Goal: Task Accomplishment & Management: Manage account settings

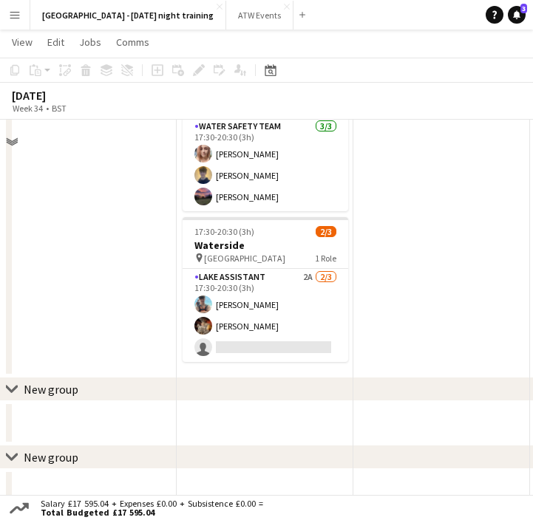
scroll to position [185, 0]
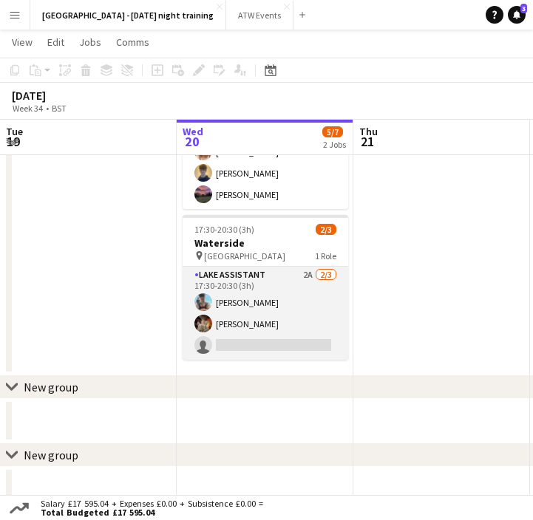
click at [282, 341] on app-card-role "Lake Assistant 2A [DATE] 17:30-20:30 (3h) [PERSON_NAME] [PERSON_NAME] single-ne…" at bounding box center [264, 313] width 165 height 93
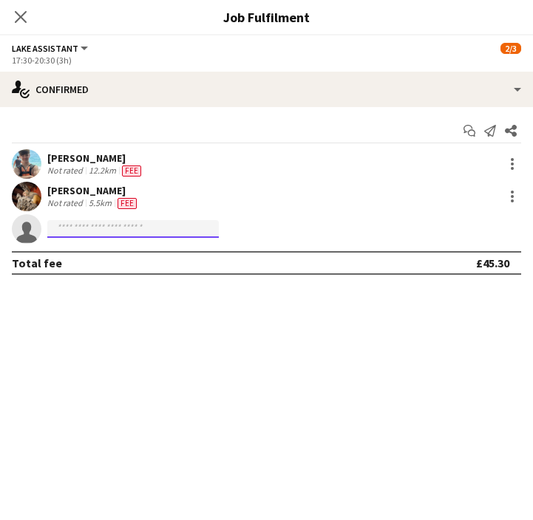
click at [155, 228] on input at bounding box center [132, 229] width 171 height 18
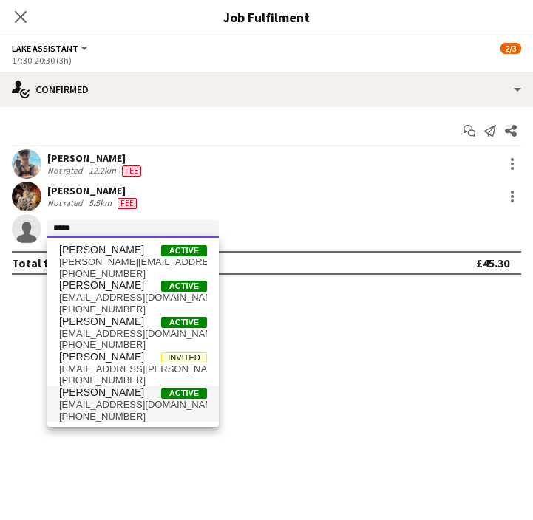
type input "*****"
click at [136, 397] on span "[PERSON_NAME] Active" at bounding box center [133, 392] width 148 height 13
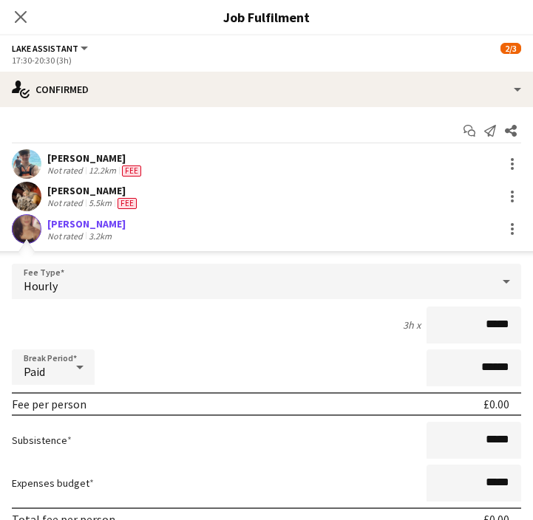
scroll to position [102, 0]
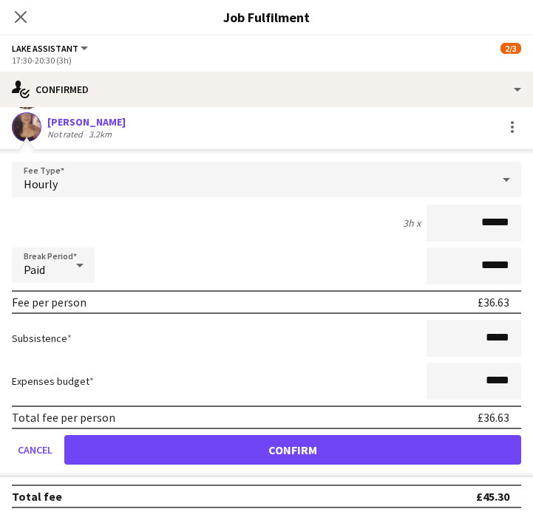
type input "******"
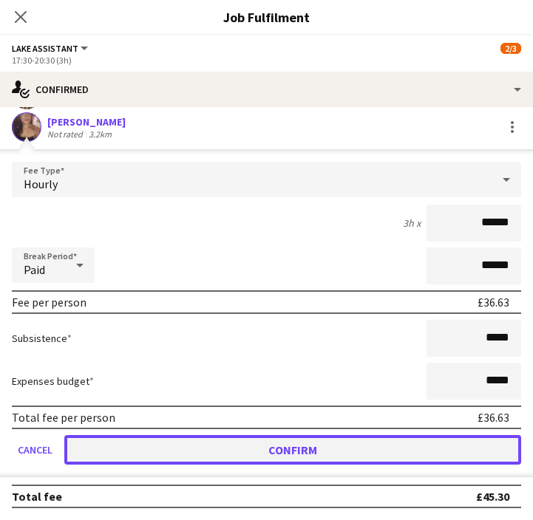
click at [317, 449] on button "Confirm" at bounding box center [292, 450] width 457 height 30
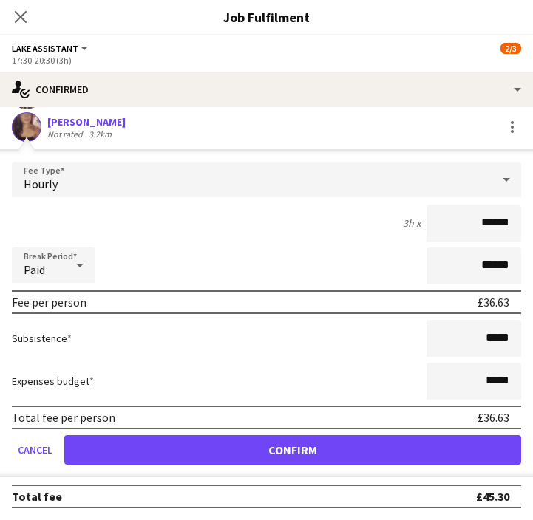
scroll to position [0, 0]
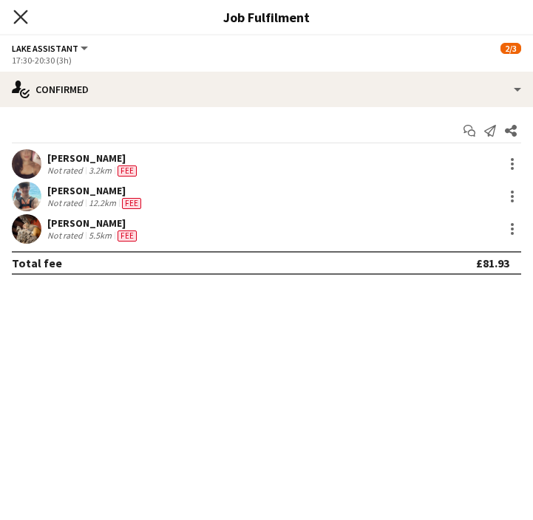
click at [21, 22] on icon "Close pop-in" at bounding box center [20, 17] width 14 height 14
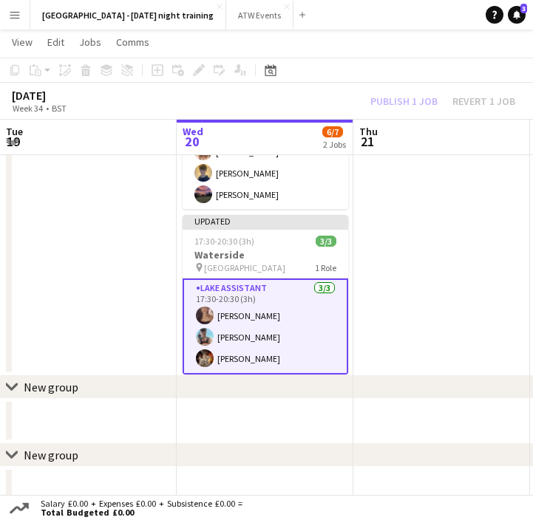
click at [440, 171] on app-date-cell at bounding box center [441, 193] width 177 height 395
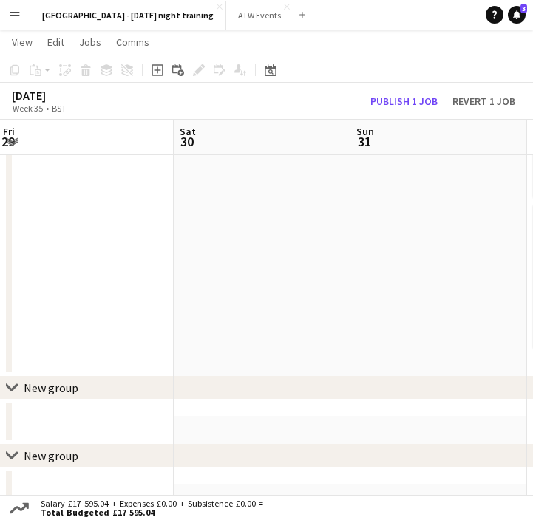
scroll to position [0, 441]
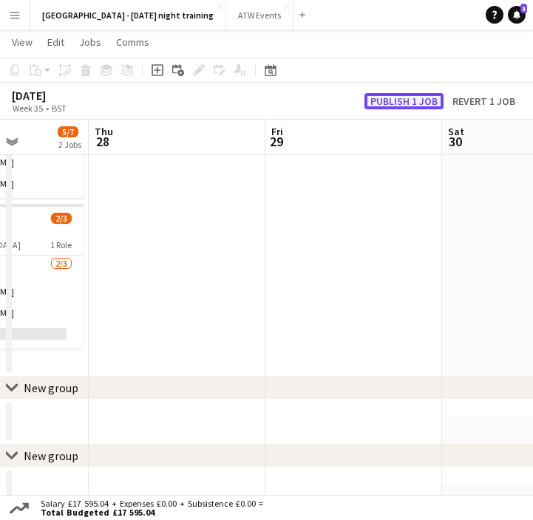
click at [383, 100] on button "Publish 1 job" at bounding box center [403, 101] width 79 height 16
click at [383, 100] on div "Publish 1 job Revert 1 job" at bounding box center [429, 101] width 208 height 16
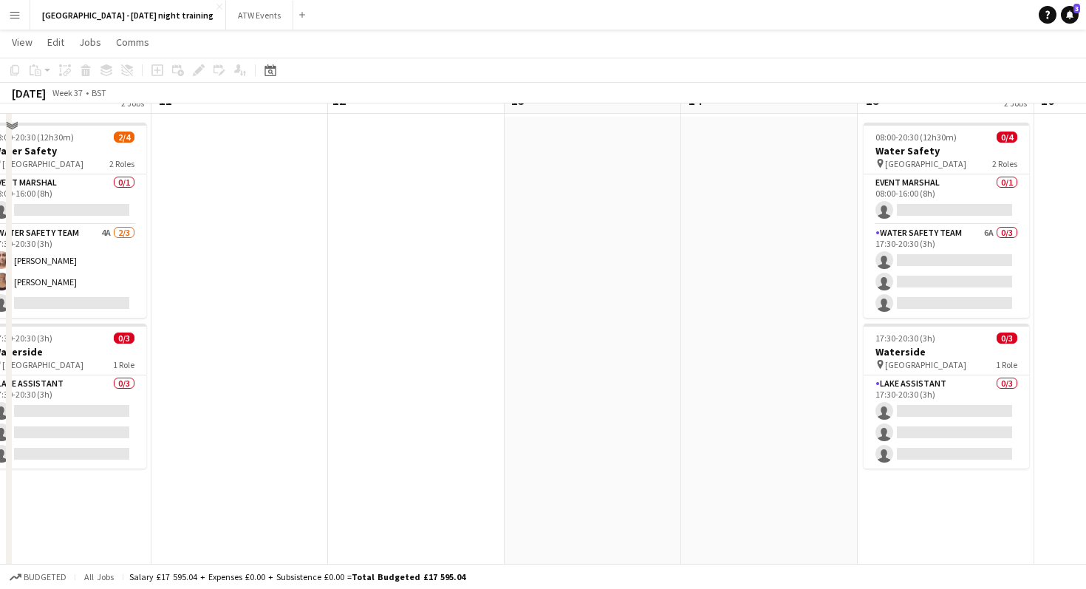
scroll to position [0, 0]
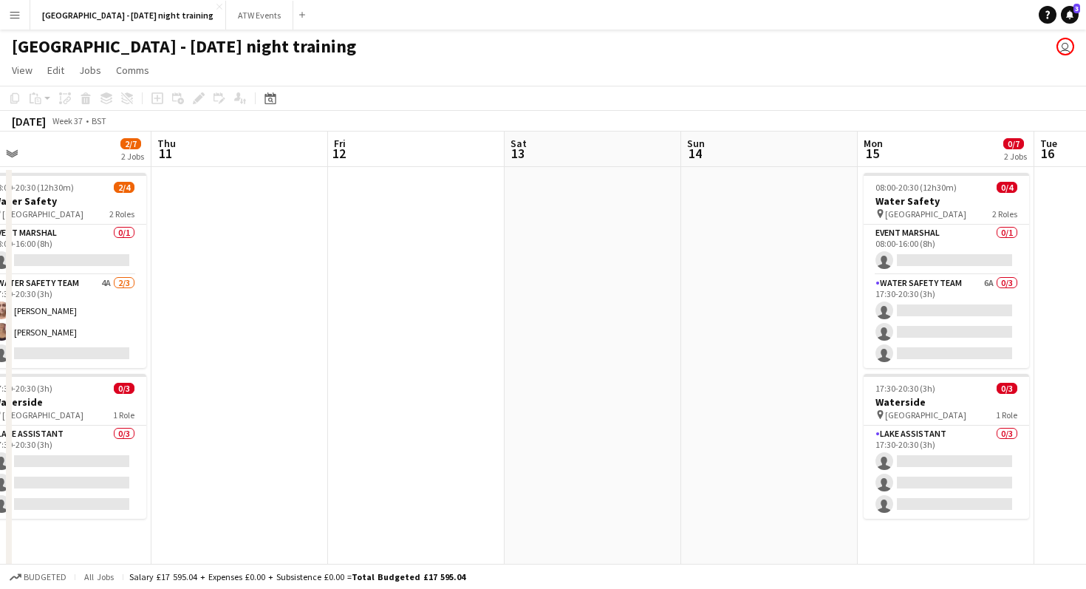
click at [532, 262] on app-date-cell at bounding box center [593, 435] width 177 height 536
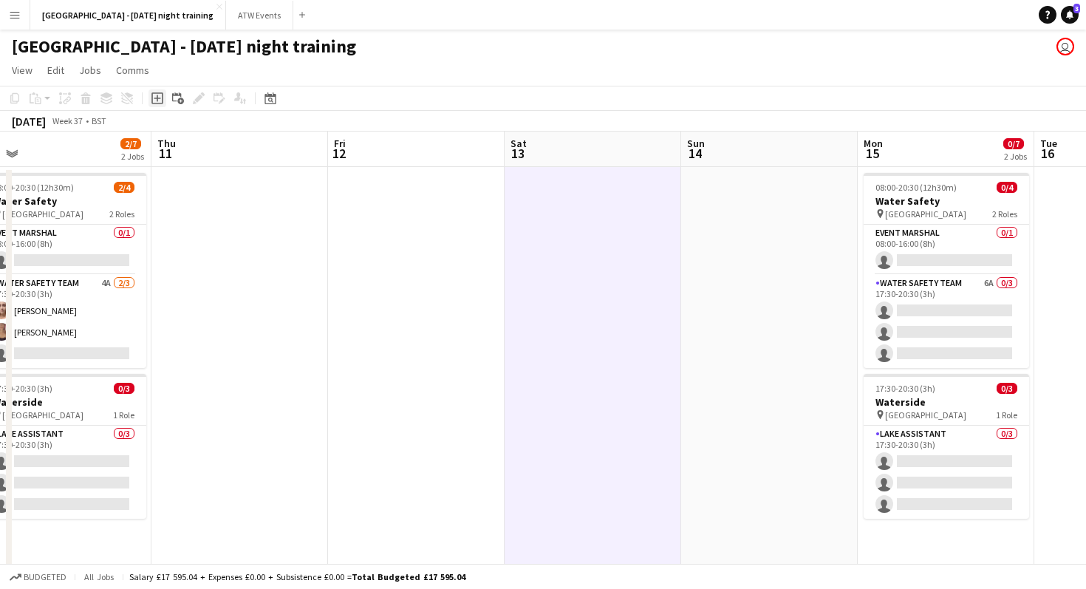
click at [163, 94] on div "Add job" at bounding box center [157, 98] width 18 height 18
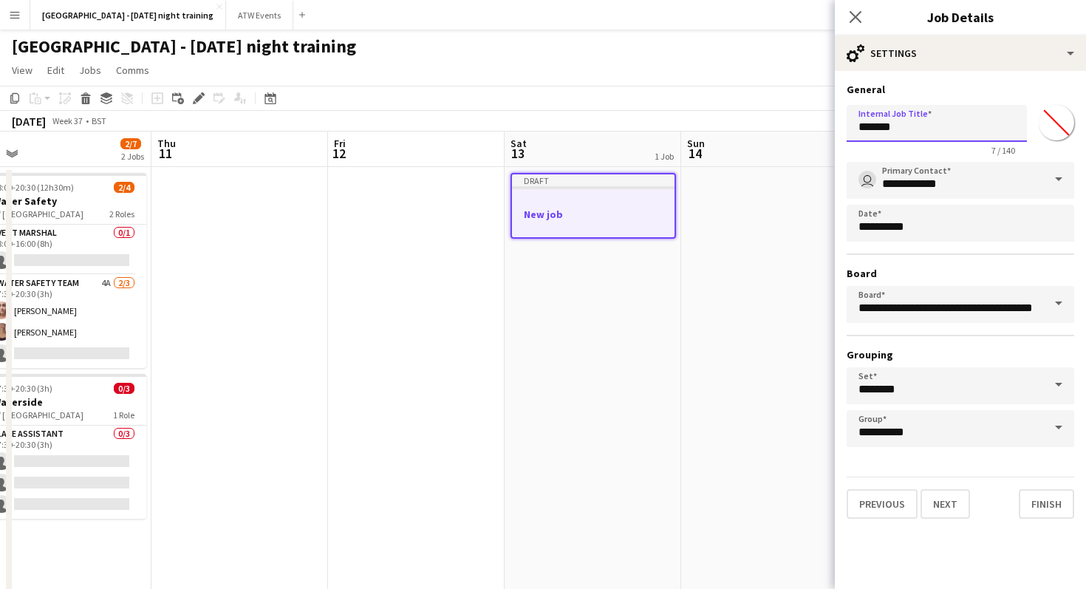
drag, startPoint x: 940, startPoint y: 131, endPoint x: 781, endPoint y: 115, distance: 160.3
type input "********"
click at [532, 308] on app-date-cell at bounding box center [769, 435] width 177 height 536
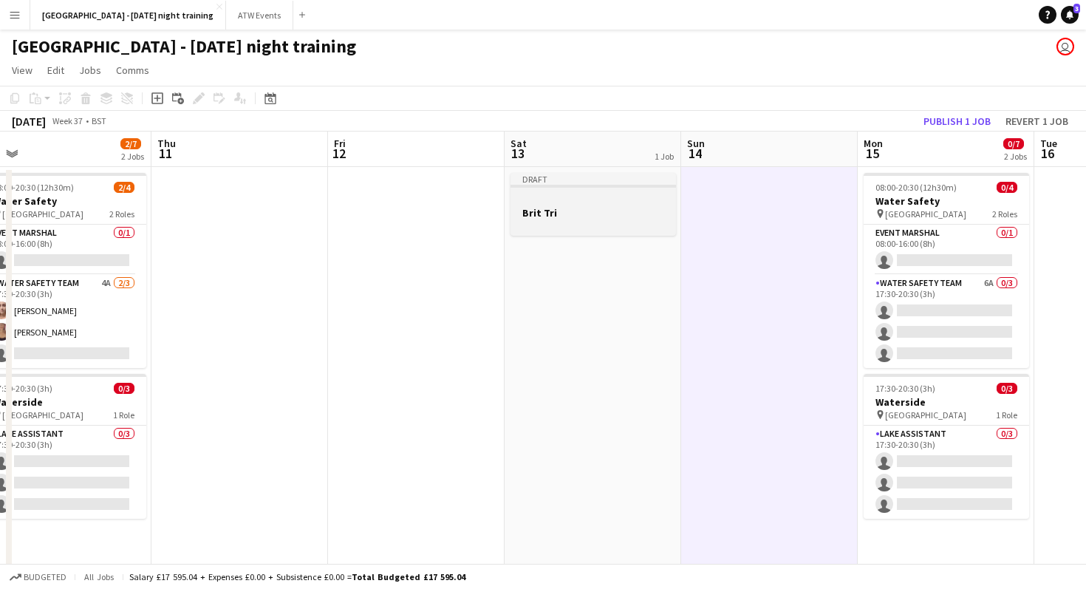
click at [532, 219] on div at bounding box center [592, 225] width 165 height 12
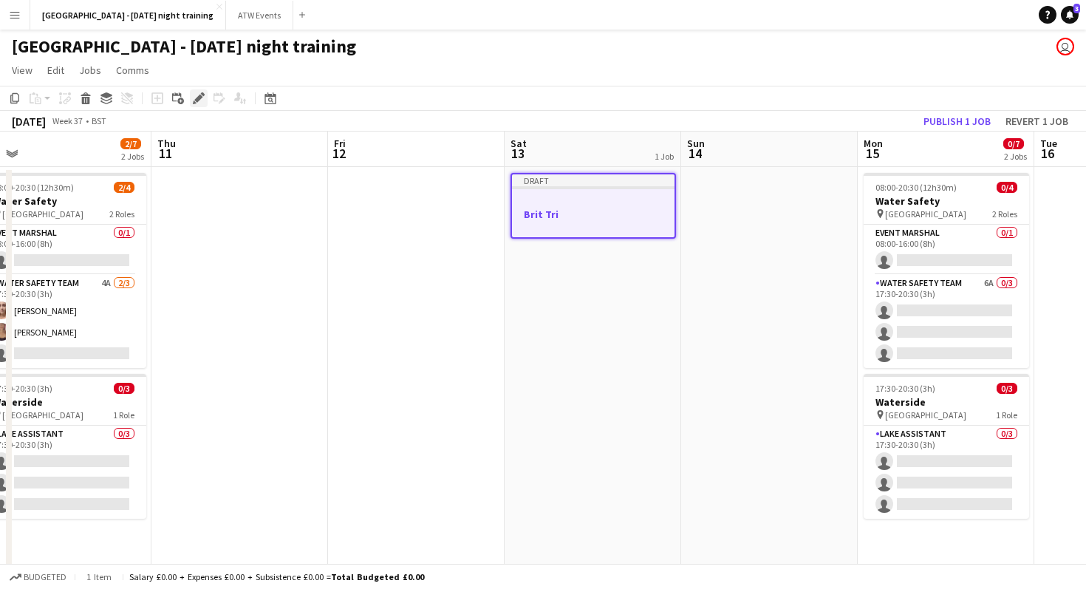
click at [202, 102] on icon "Edit" at bounding box center [199, 98] width 12 height 12
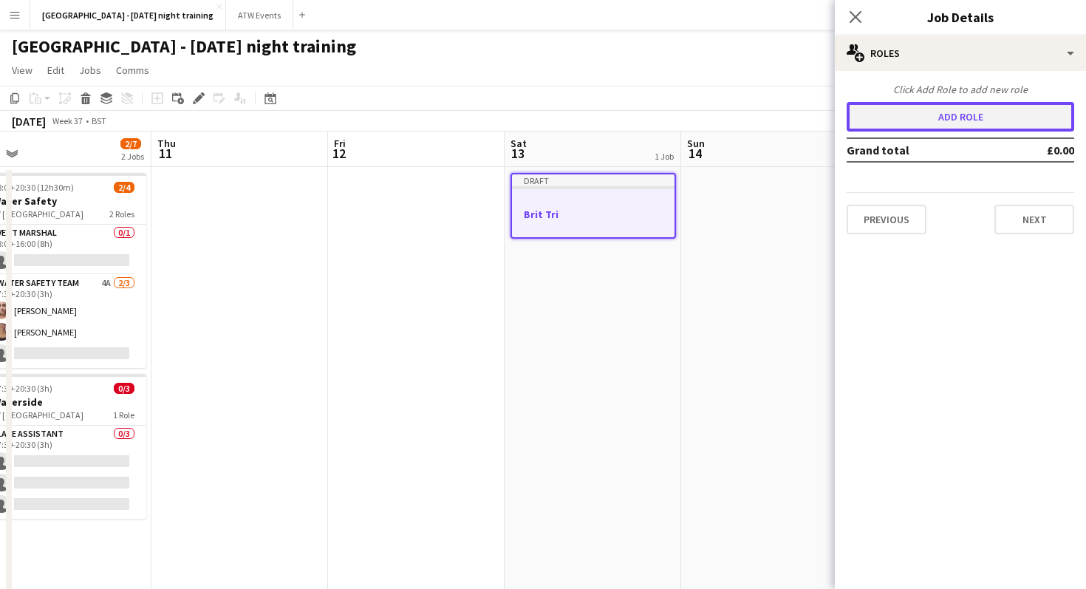
click at [532, 125] on button "Add role" at bounding box center [961, 117] width 228 height 30
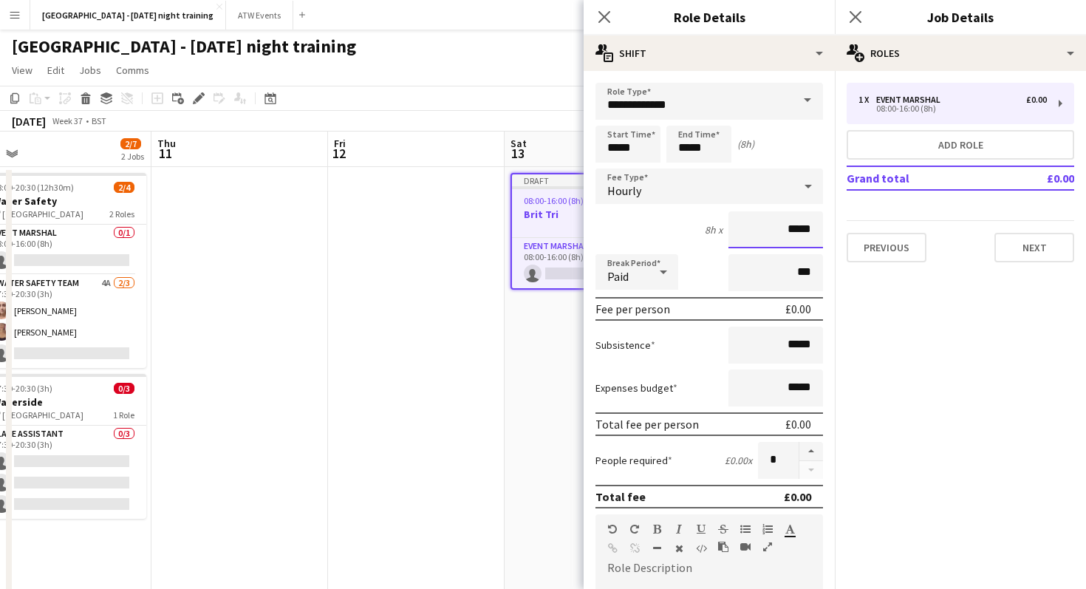
click at [532, 242] on input "*****" at bounding box center [775, 229] width 95 height 37
type input "**"
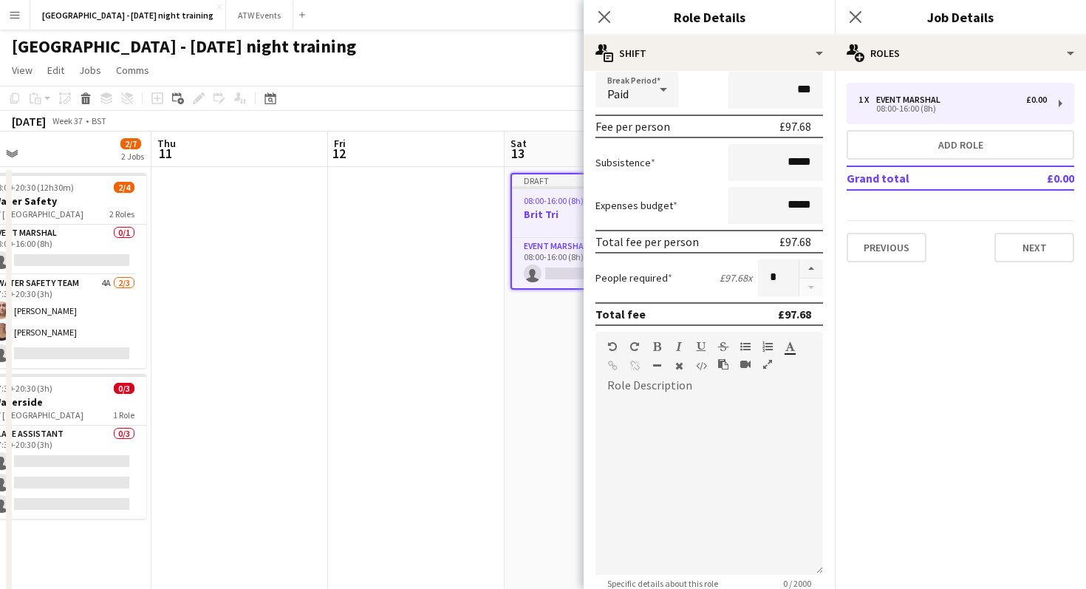
scroll to position [336, 0]
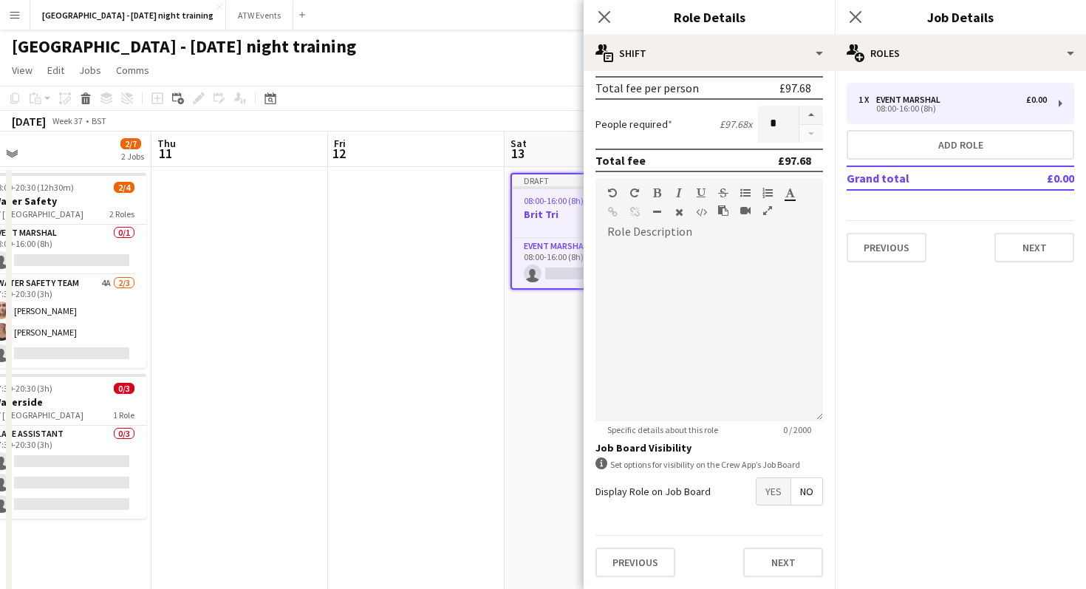
type input "******"
click at [532, 519] on div "Previous Next" at bounding box center [709, 562] width 228 height 54
click at [532, 519] on button "Next" at bounding box center [783, 562] width 80 height 30
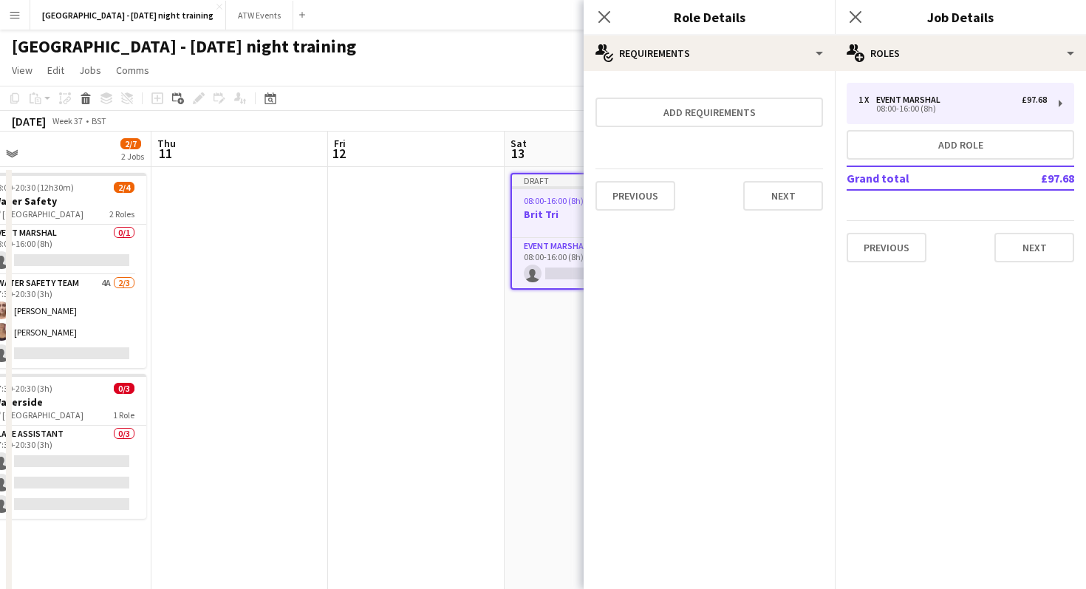
scroll to position [0, 0]
click at [532, 185] on button "Next" at bounding box center [783, 196] width 80 height 30
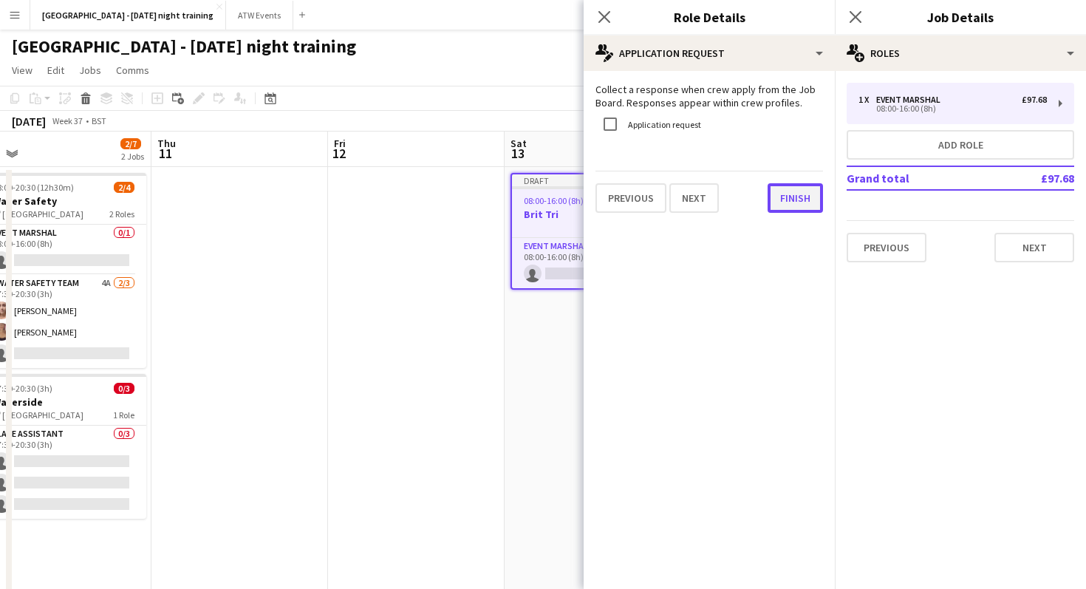
click at [532, 193] on button "Finish" at bounding box center [795, 198] width 55 height 30
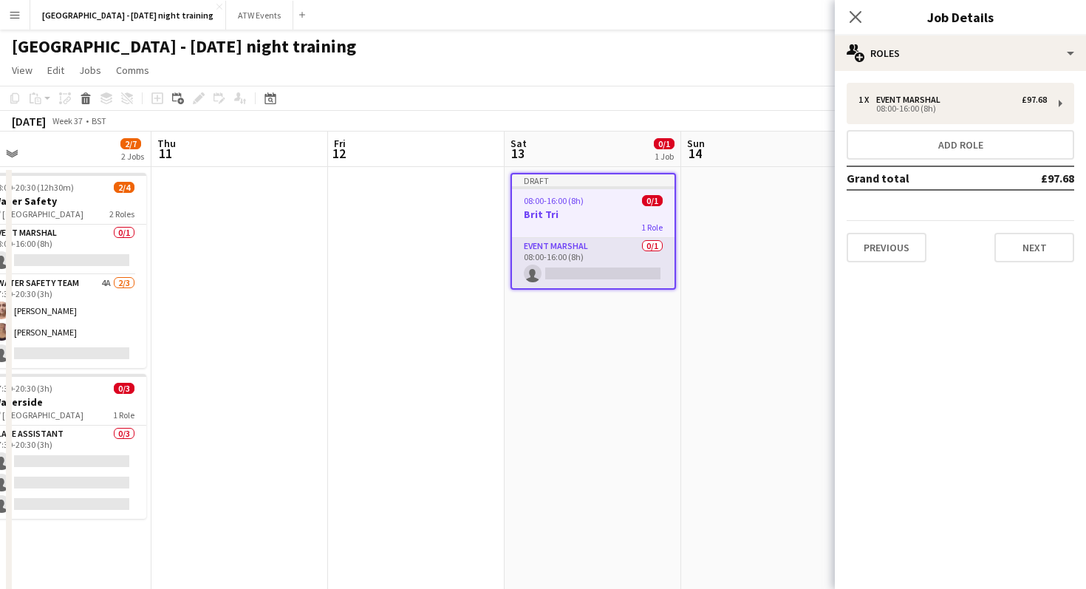
click at [532, 281] on app-card-role "Event Marshal 0/1 08:00-16:00 (8h) single-neutral-actions" at bounding box center [593, 263] width 163 height 50
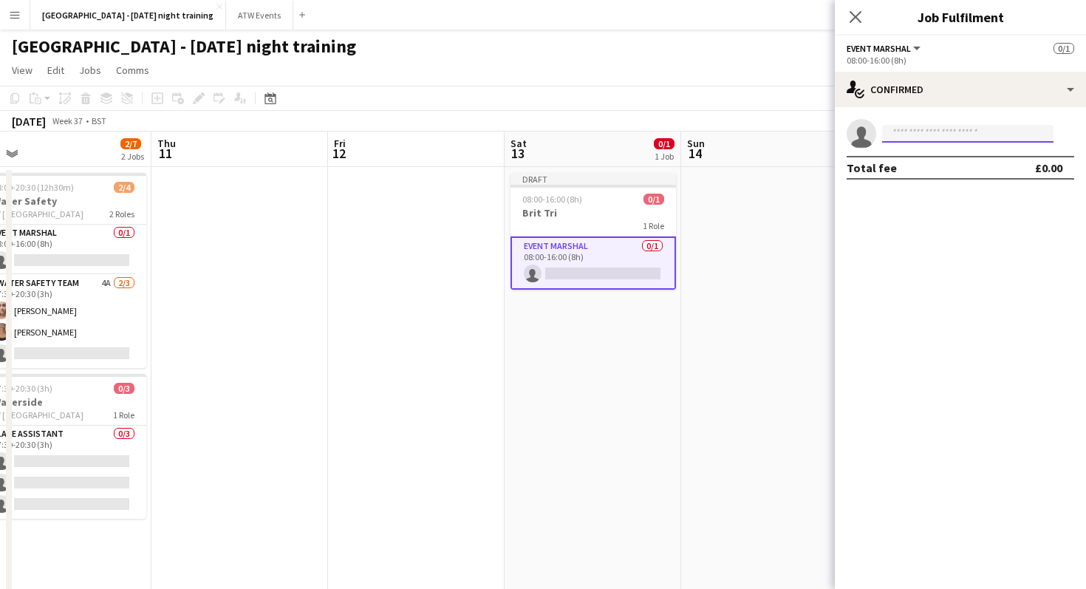
click at [532, 125] on input at bounding box center [967, 134] width 171 height 18
click at [532, 212] on div "08:00-20:30 (12h30m) 2/4 Water Safety pin Mallory Park 2 Roles Event Marshal 0/…" at bounding box center [504, 435] width 2119 height 536
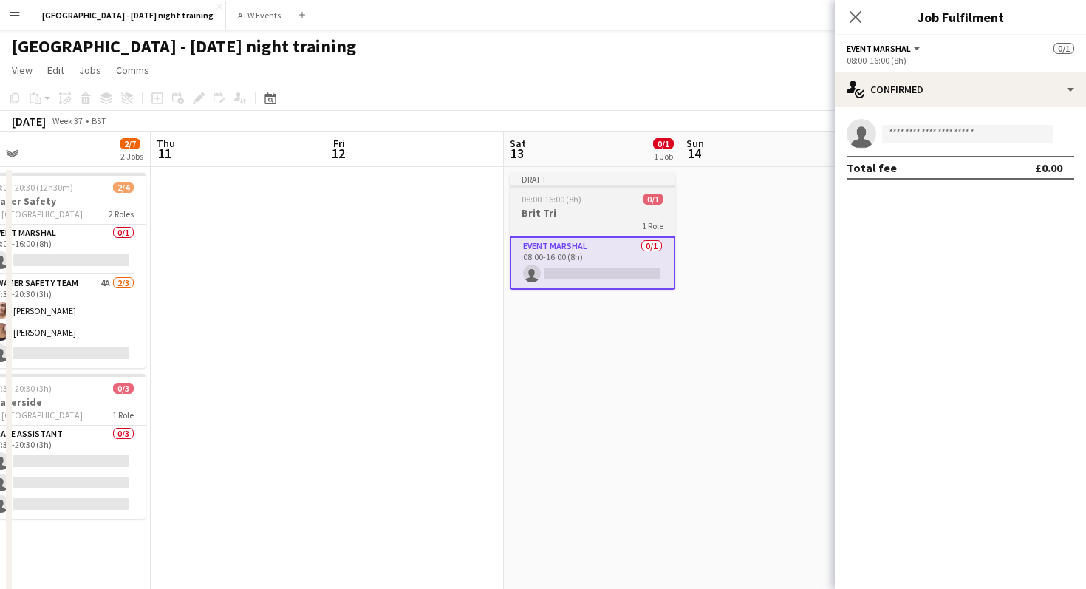
click at [532, 208] on h3 "Brit Tri" at bounding box center [592, 212] width 165 height 13
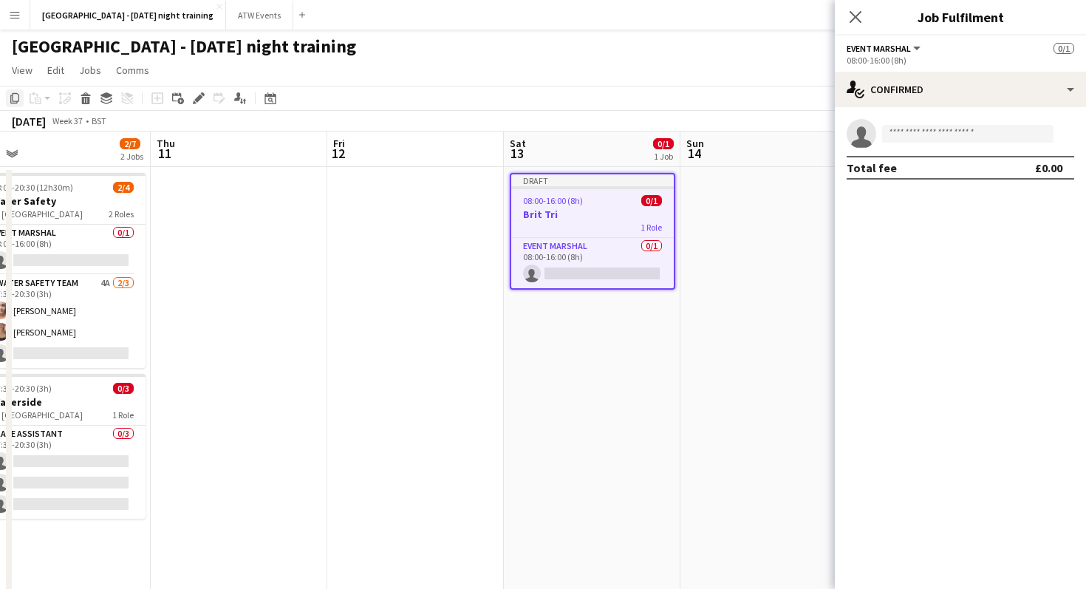
click at [16, 95] on icon "Copy" at bounding box center [15, 98] width 12 height 12
click at [532, 184] on app-date-cell at bounding box center [768, 435] width 177 height 536
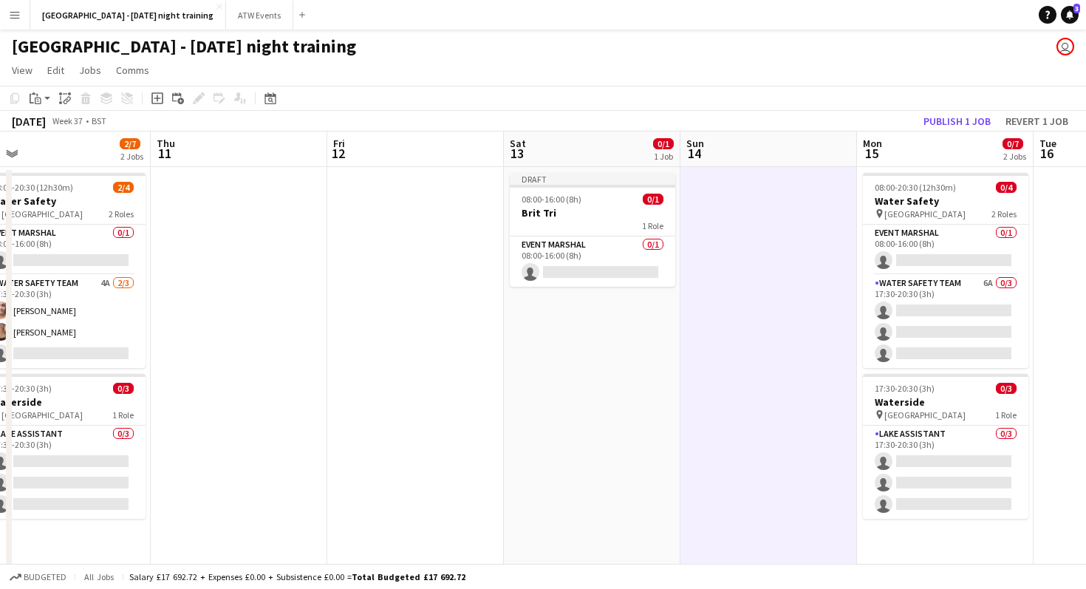
click at [532, 212] on app-date-cell at bounding box center [768, 435] width 177 height 536
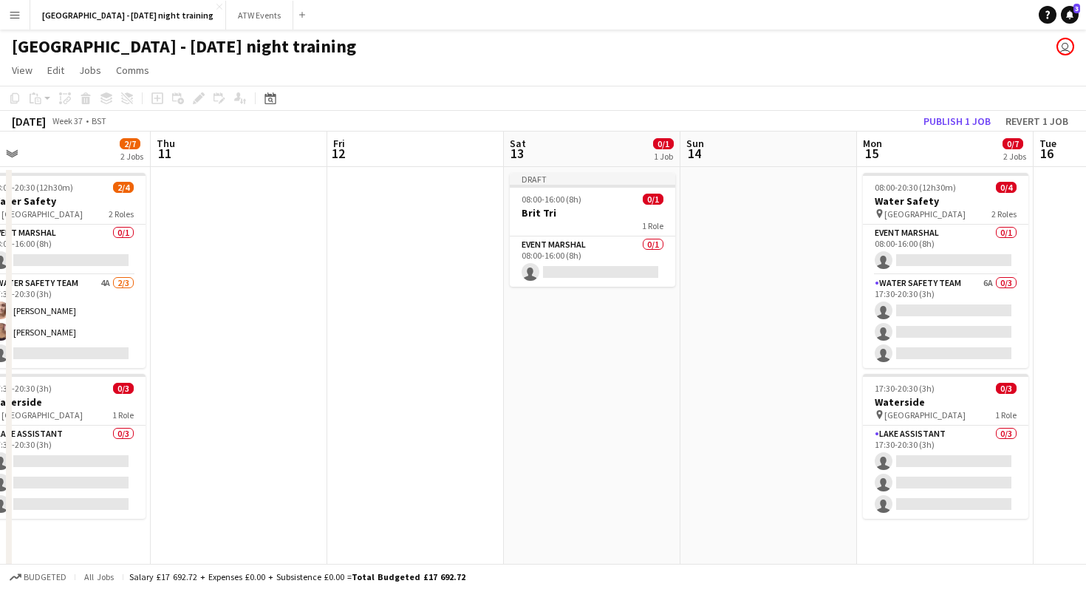
click at [532, 211] on app-date-cell at bounding box center [768, 435] width 177 height 536
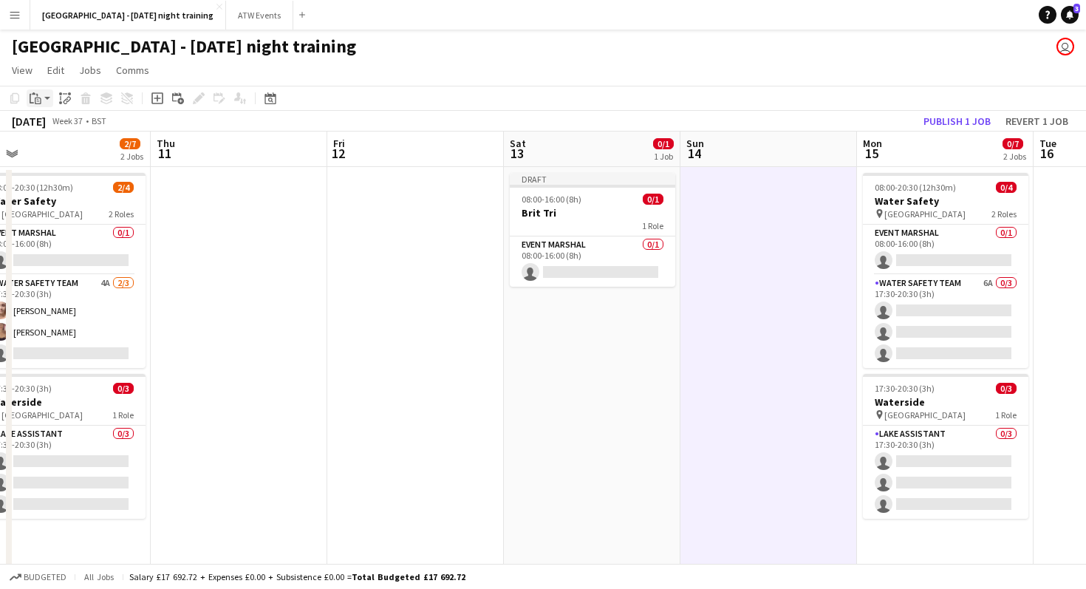
click at [41, 100] on div "Paste" at bounding box center [36, 98] width 18 height 18
click at [86, 119] on div "Paste Command V Paste with crew Command Shift V" at bounding box center [98, 139] width 142 height 64
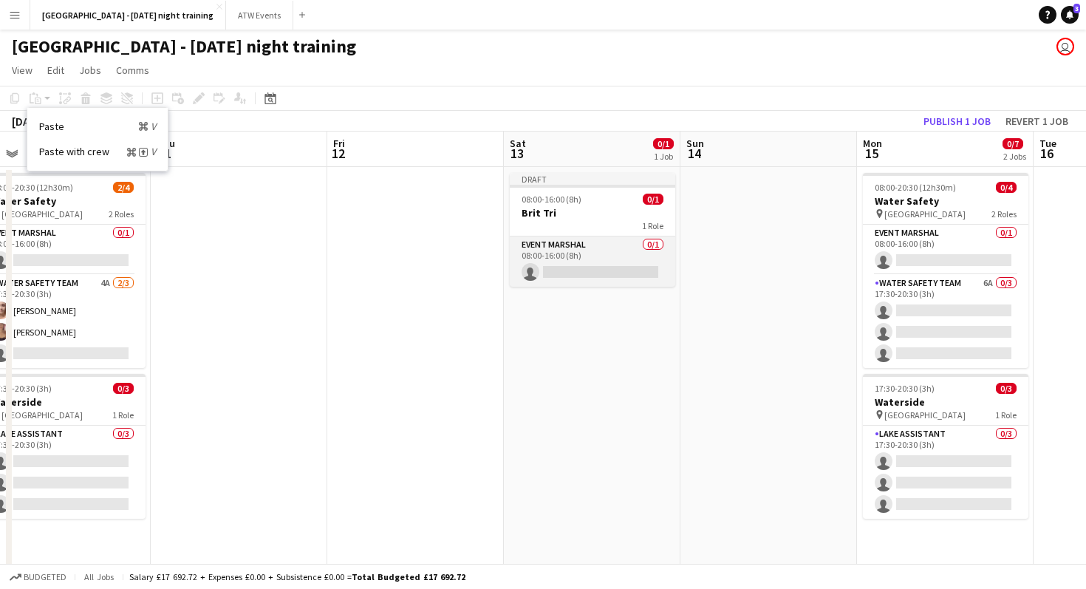
click at [532, 266] on app-card-role "Event Marshal 0/1 08:00-16:00 (8h) single-neutral-actions" at bounding box center [592, 261] width 165 height 50
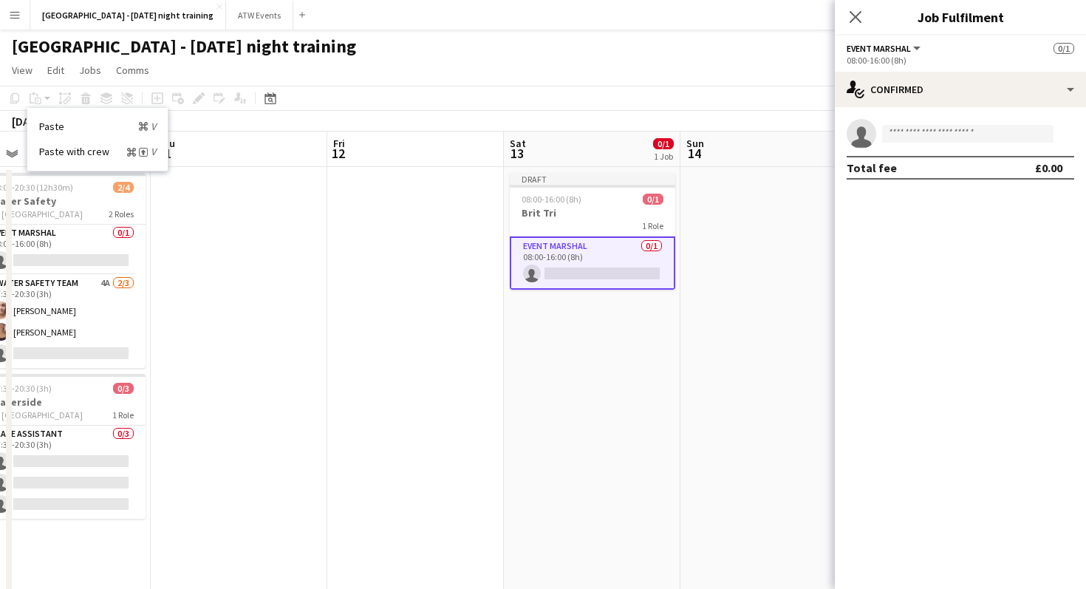
click at [532, 243] on app-date-cell at bounding box center [768, 435] width 177 height 536
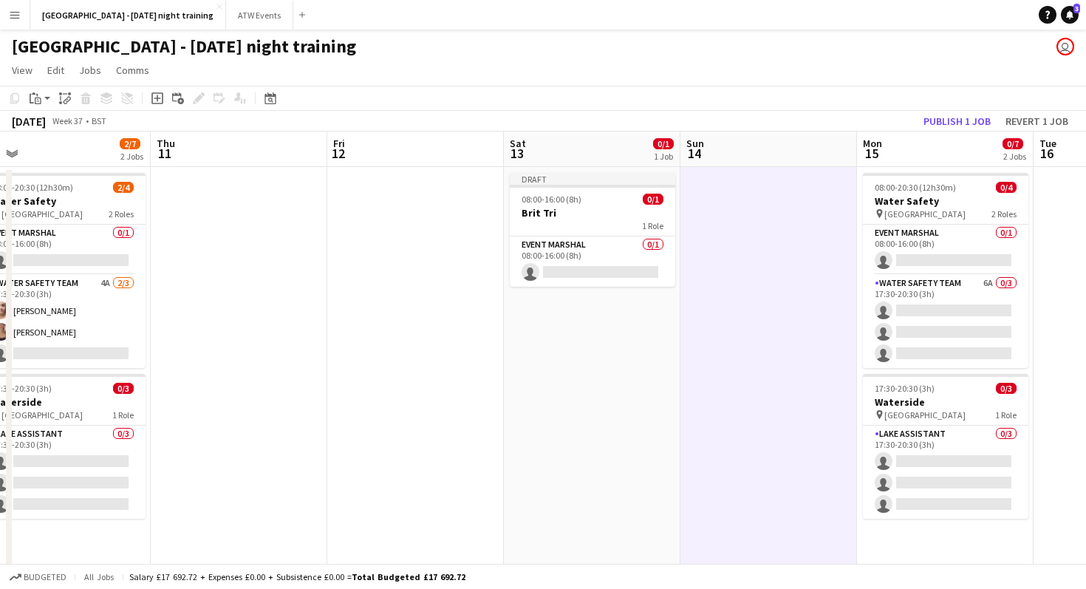
scroll to position [0, 555]
click at [27, 99] on div "Paste" at bounding box center [36, 98] width 18 height 18
click at [49, 127] on link "Paste Command V" at bounding box center [97, 126] width 117 height 13
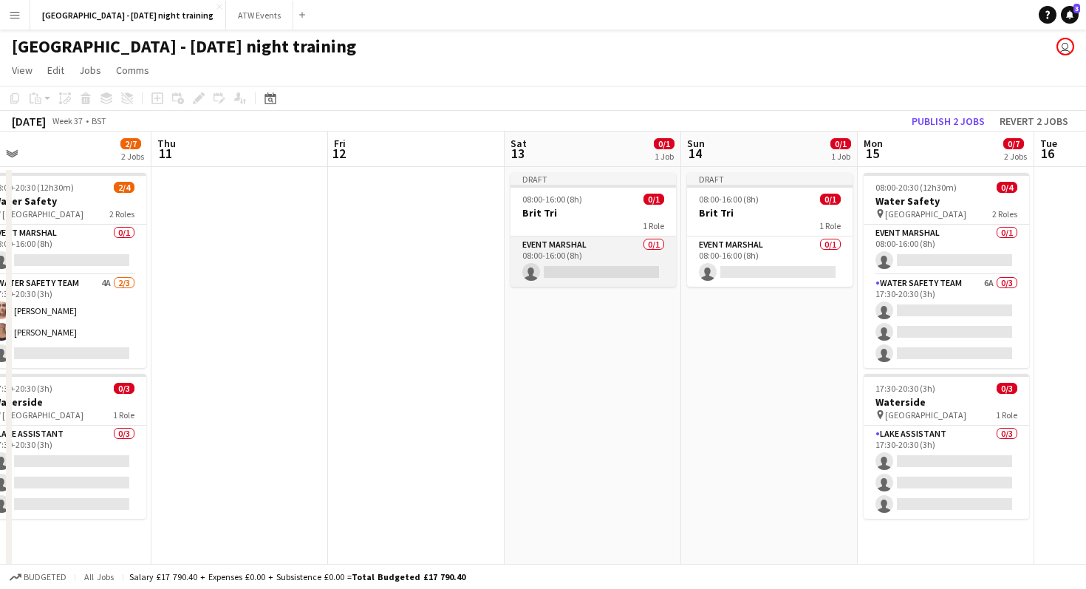
click at [532, 263] on app-card-role "Event Marshal 0/1 08:00-16:00 (8h) single-neutral-actions" at bounding box center [592, 261] width 165 height 50
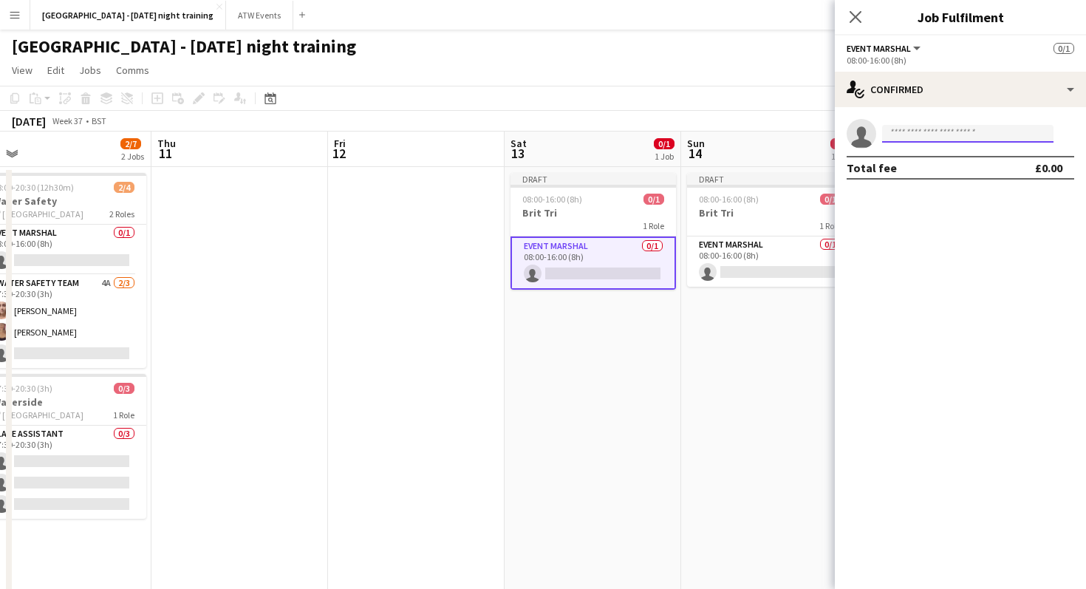
click at [532, 128] on input at bounding box center [967, 134] width 171 height 18
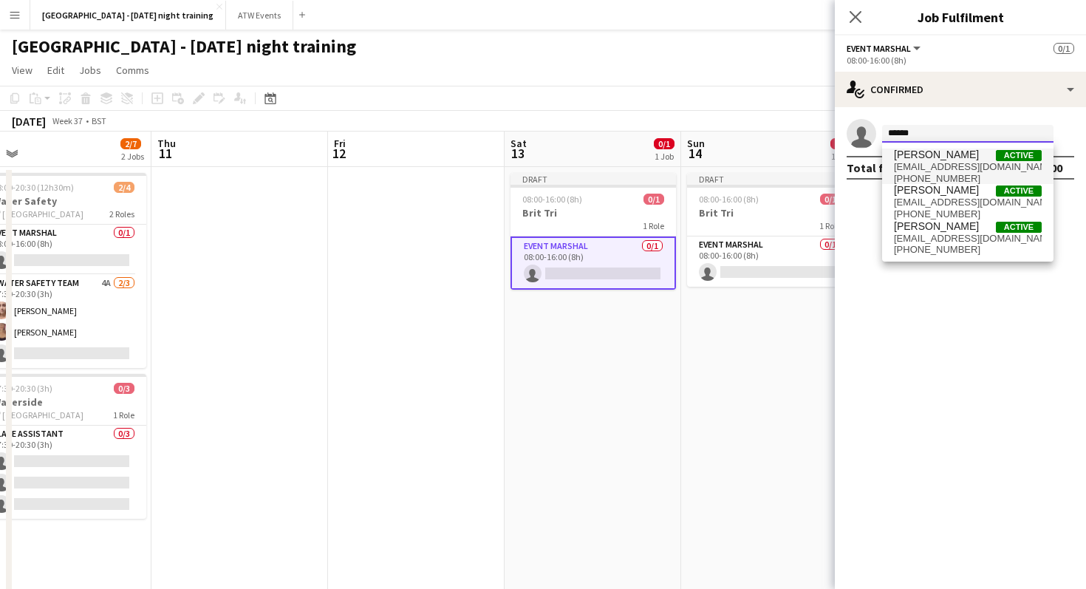
type input "******"
click at [532, 163] on span "[EMAIL_ADDRESS][DOMAIN_NAME]" at bounding box center [968, 167] width 148 height 12
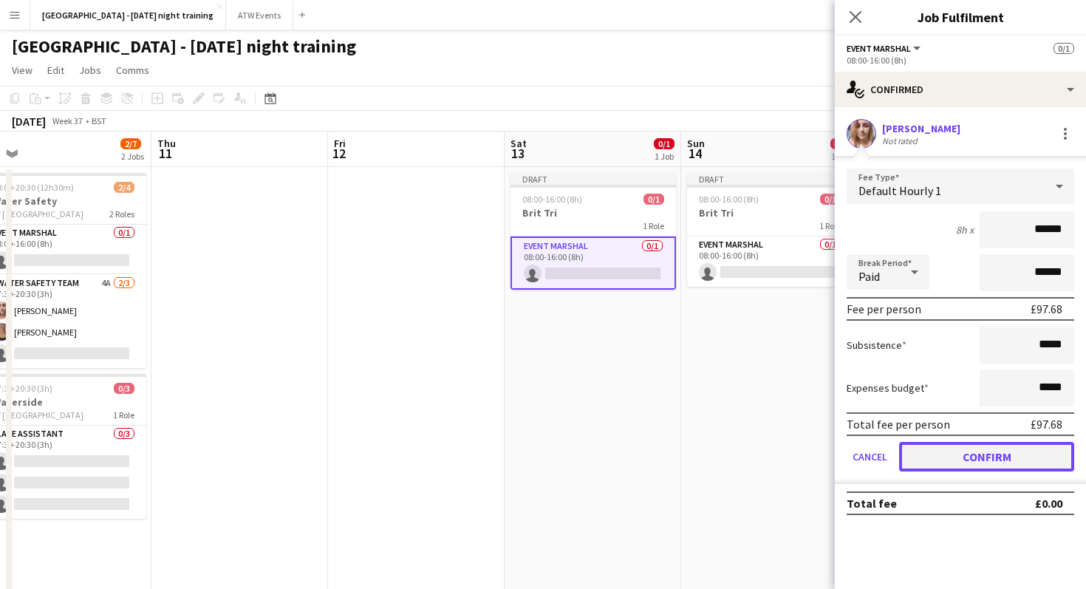
click at [532, 460] on button "Confirm" at bounding box center [986, 457] width 175 height 30
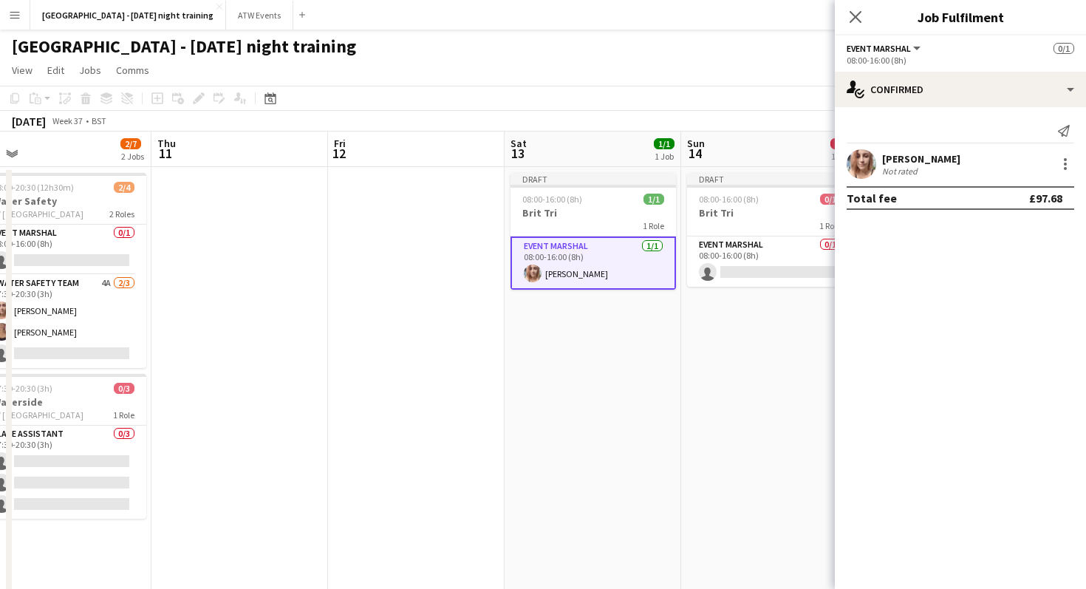
click at [532, 437] on app-date-cell "Draft 08:00-16:00 (8h) 0/1 Brit Tri 1 Role Event Marshal 0/1 08:00-16:00 (8h) s…" at bounding box center [769, 435] width 177 height 536
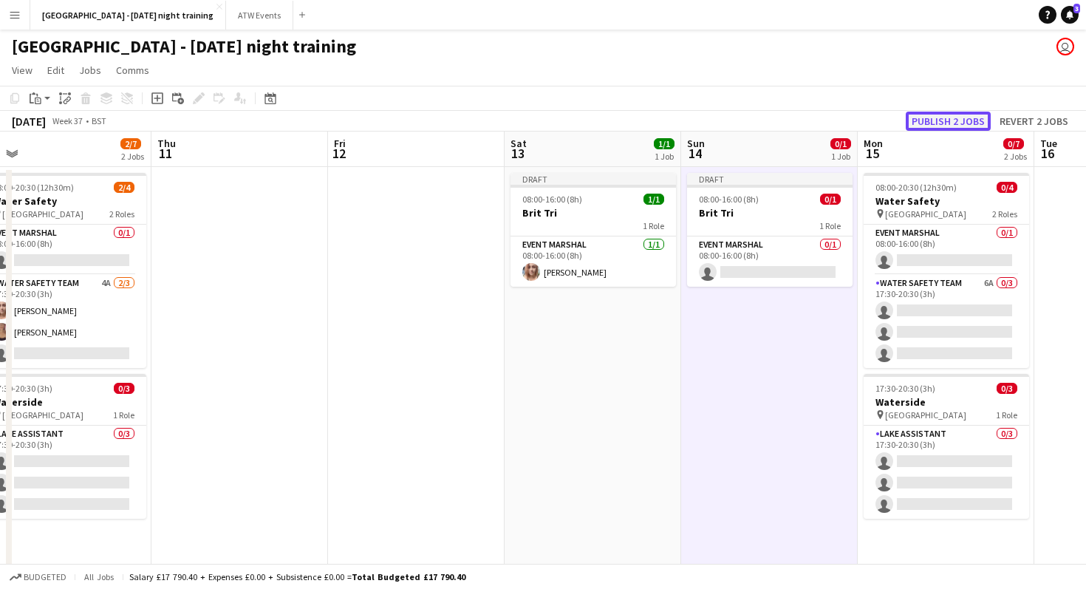
click at [532, 115] on button "Publish 2 jobs" at bounding box center [948, 121] width 85 height 19
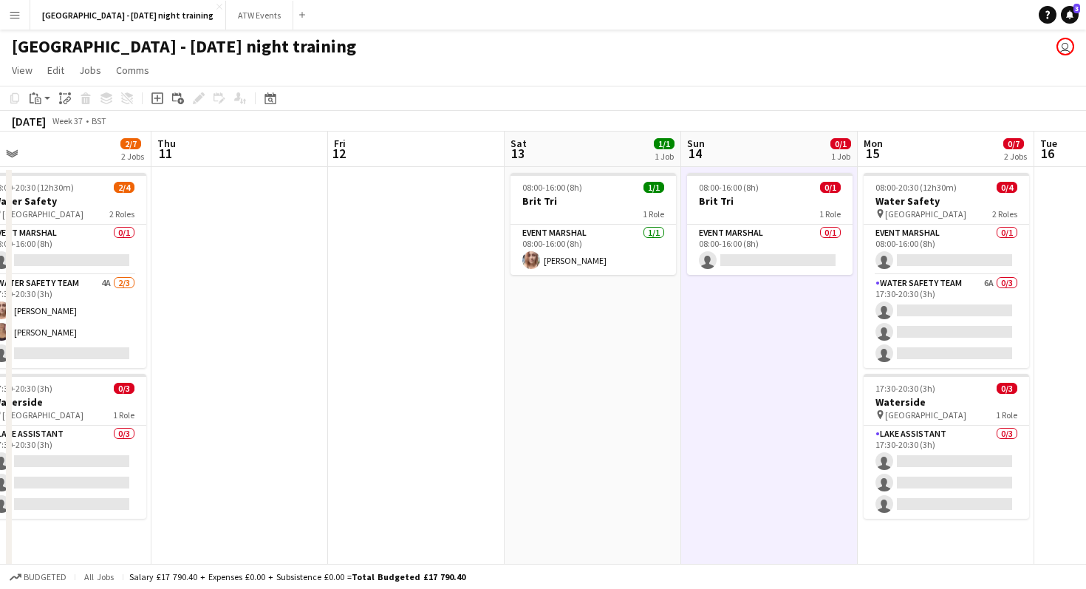
click at [508, 516] on app-date-cell "08:00-16:00 (8h) 1/1 Brit Tri 1 Role Event Marshal [DATE] 08:00-16:00 (8h) [PER…" at bounding box center [593, 435] width 177 height 536
